Goal: Task Accomplishment & Management: Manage account settings

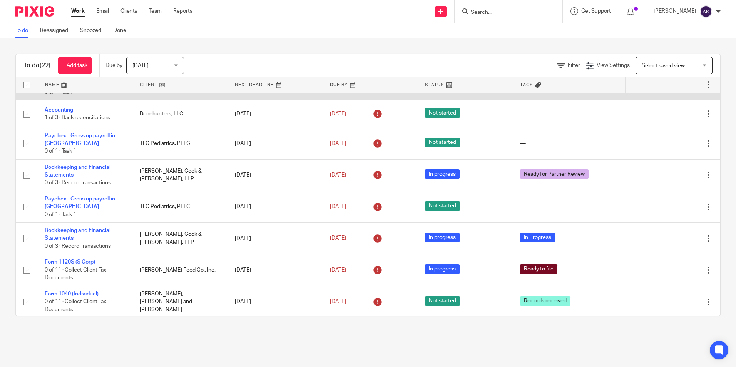
scroll to position [154, 0]
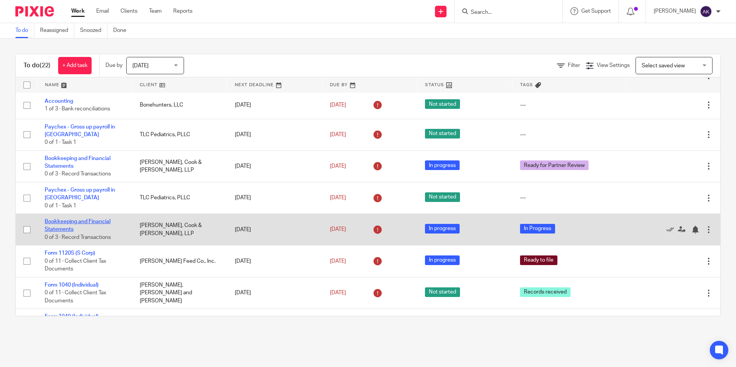
click at [85, 225] on link "Bookkeeping and Financial Statements" at bounding box center [78, 225] width 66 height 13
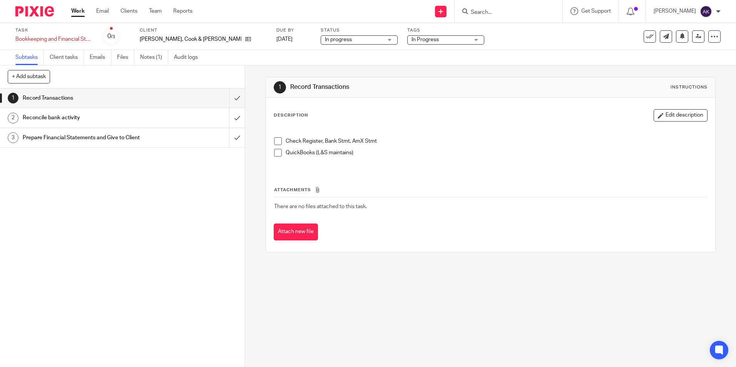
click at [411, 39] on span "In Progress" at bounding box center [424, 39] width 27 height 5
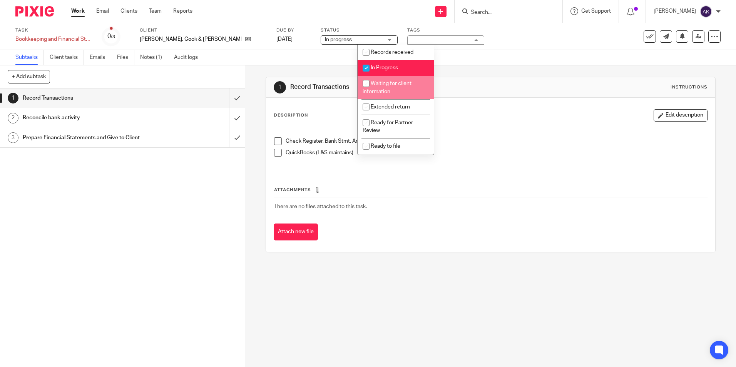
click at [384, 89] on span "Waiting for client information" at bounding box center [386, 87] width 49 height 13
checkbox input "true"
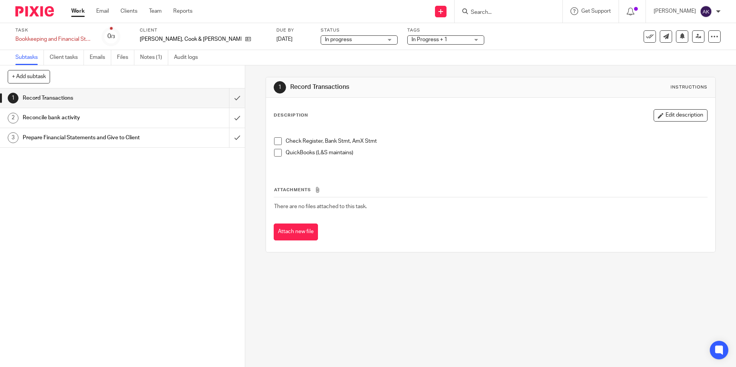
click at [77, 13] on link "Work" at bounding box center [77, 11] width 13 height 8
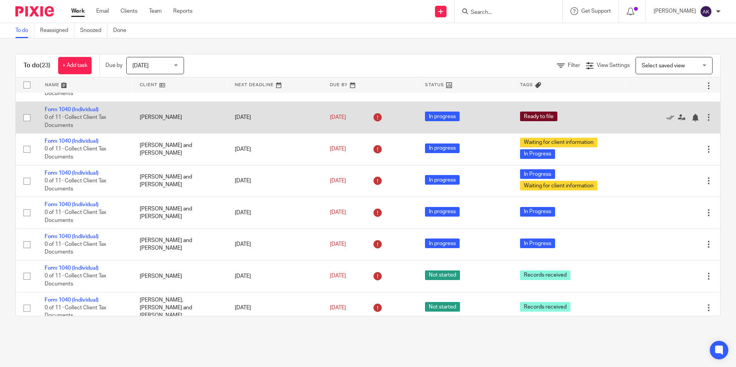
scroll to position [462, 0]
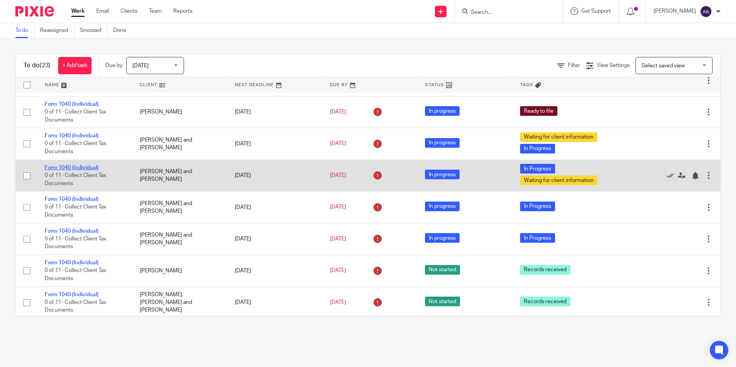
click at [93, 169] on link "Form 1040 (Individual)" at bounding box center [72, 167] width 54 height 5
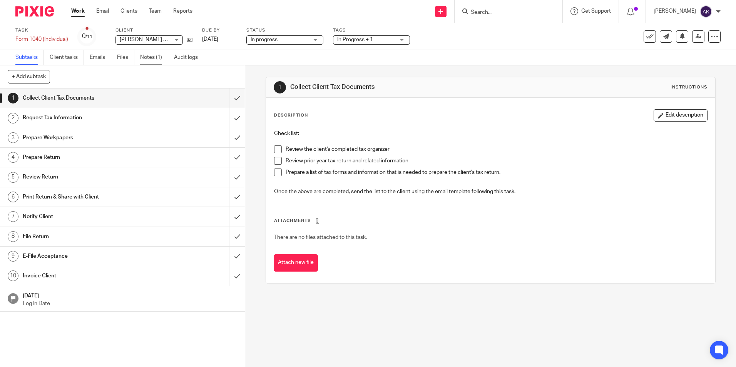
click at [158, 58] on link "Notes (1)" at bounding box center [154, 57] width 28 height 15
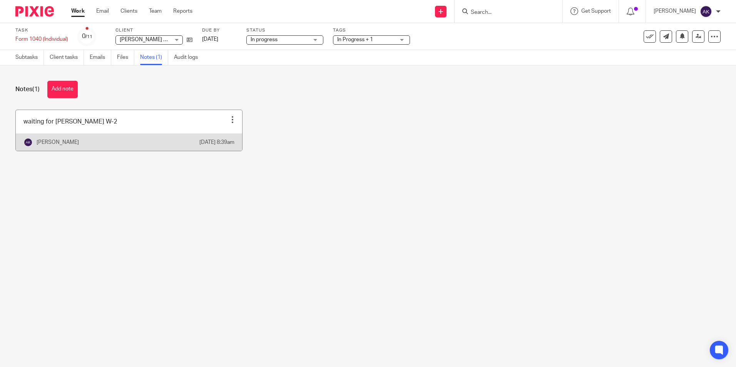
drag, startPoint x: 148, startPoint y: 129, endPoint x: 113, endPoint y: 134, distance: 34.9
click at [81, 135] on link at bounding box center [129, 130] width 226 height 41
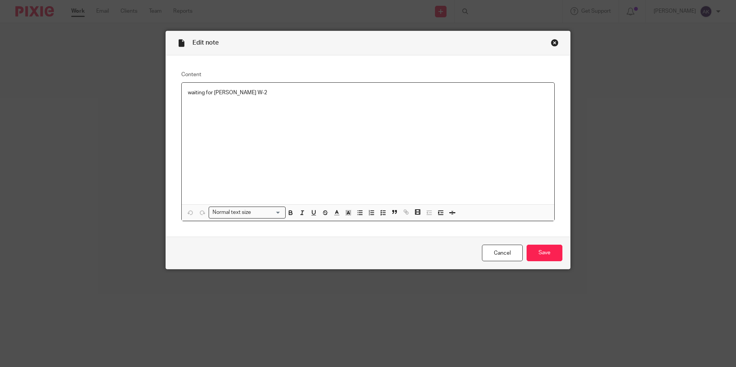
click at [227, 120] on div "waiting for Lowe's W-2" at bounding box center [368, 144] width 372 height 122
click at [508, 256] on link "Cancel" at bounding box center [502, 253] width 41 height 17
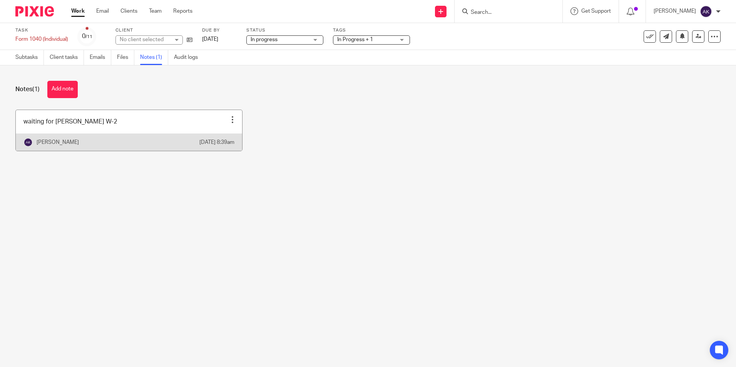
click at [229, 124] on div "Edit note Delete note" at bounding box center [233, 120] width 12 height 12
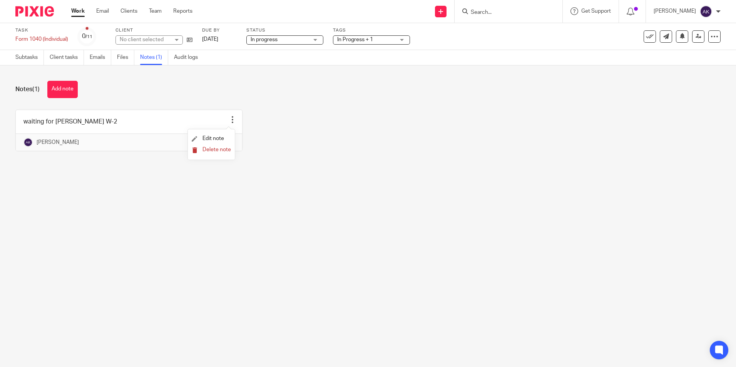
click at [222, 150] on span "Delete note" at bounding box center [216, 149] width 28 height 5
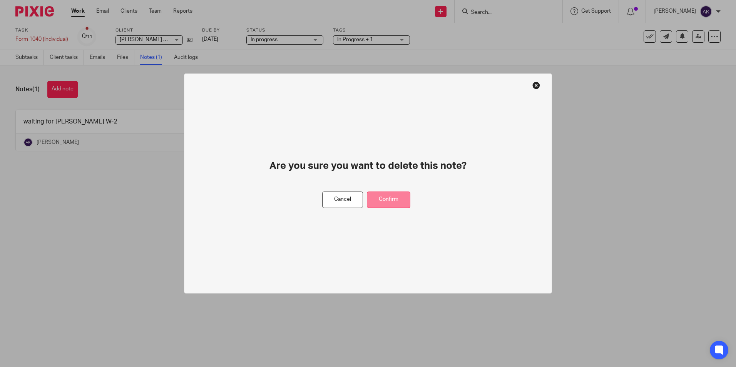
click at [383, 198] on button "Confirm" at bounding box center [388, 200] width 43 height 17
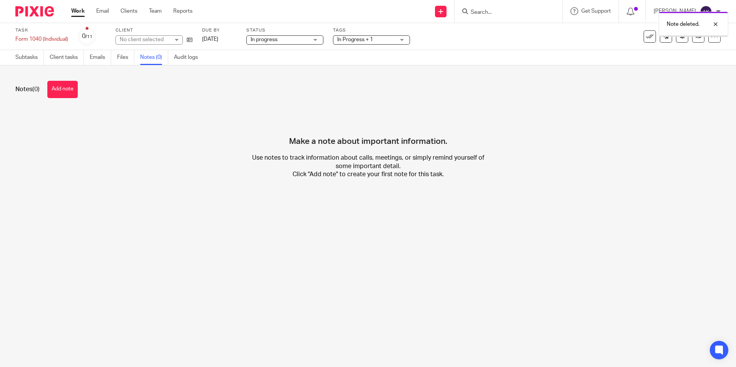
click at [392, 43] on span "In Progress + 1" at bounding box center [366, 40] width 58 height 8
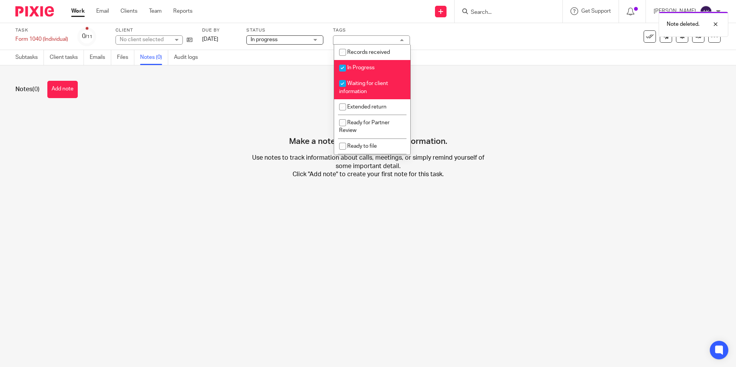
click at [370, 68] on span "In Progress" at bounding box center [360, 67] width 27 height 5
checkbox input "false"
click at [369, 89] on li "Waiting for client information" at bounding box center [372, 87] width 76 height 23
checkbox input "false"
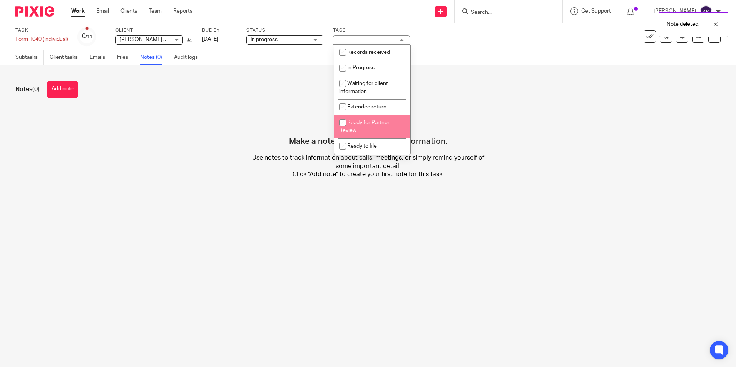
click at [365, 121] on span "Ready for Partner Review" at bounding box center [364, 126] width 50 height 13
checkbox input "true"
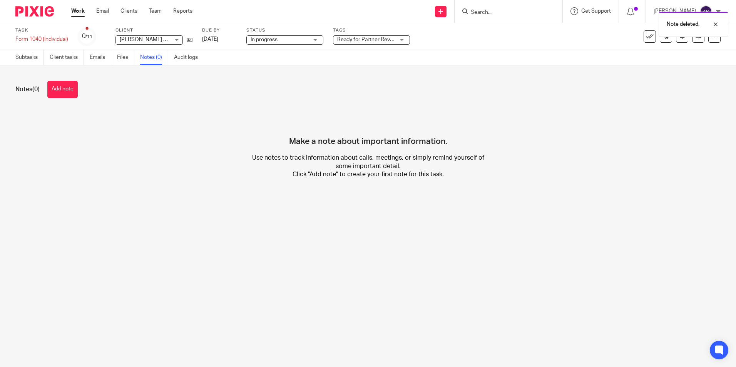
click at [81, 11] on link "Work" at bounding box center [77, 11] width 13 height 8
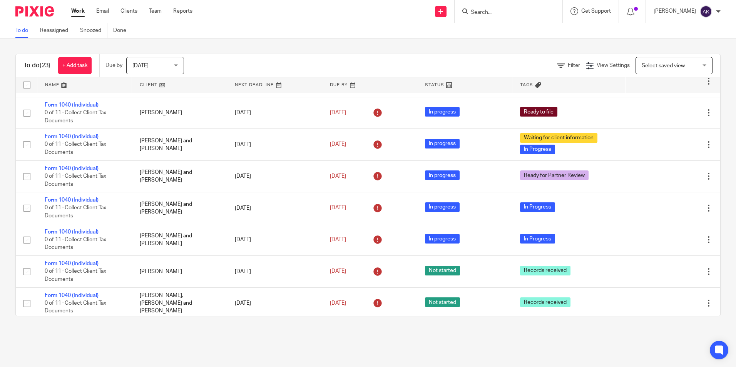
scroll to position [462, 0]
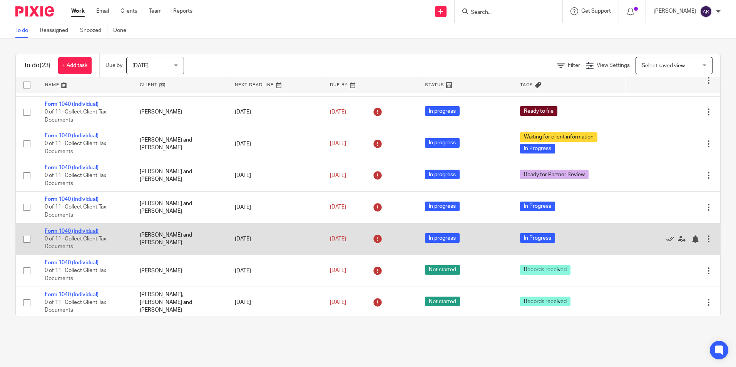
click at [97, 231] on link "Form 1040 (Individual)" at bounding box center [72, 231] width 54 height 5
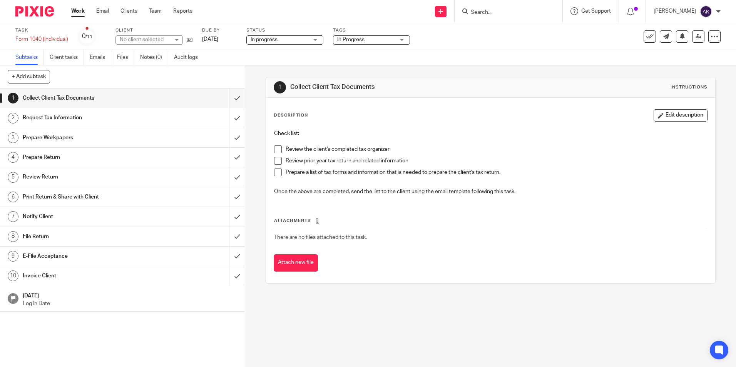
click at [360, 41] on span "In Progress" at bounding box center [350, 39] width 27 height 5
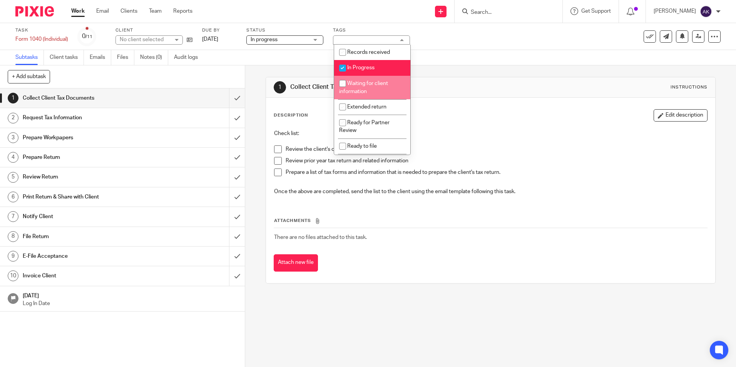
click at [360, 82] on span "Waiting for client information" at bounding box center [363, 87] width 49 height 13
checkbox input "true"
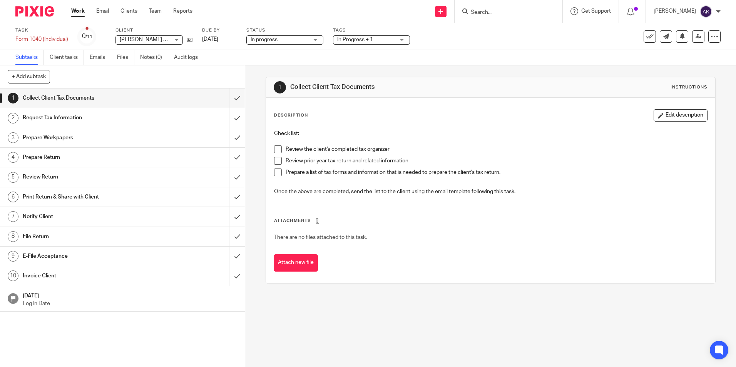
click at [79, 12] on link "Work" at bounding box center [77, 11] width 13 height 8
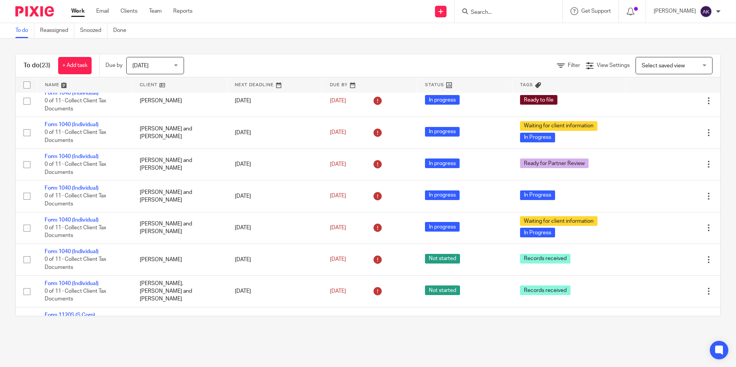
scroll to position [497, 0]
